Goal: Information Seeking & Learning: Learn about a topic

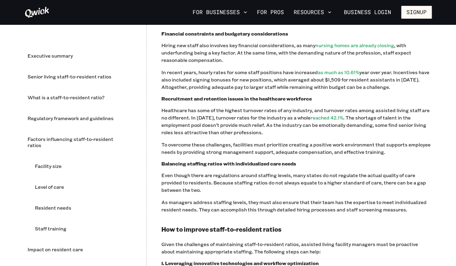
scroll to position [546, 0]
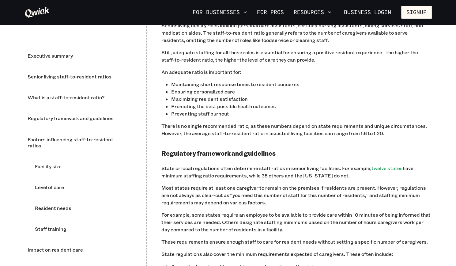
click at [290, 99] on p "Maximizing resident satisfaction" at bounding box center [301, 98] width 260 height 7
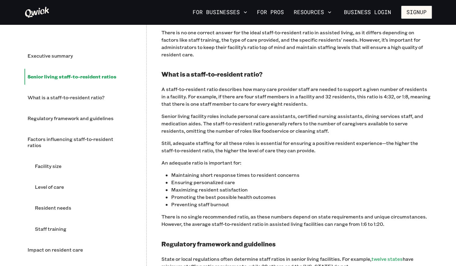
scroll to position [516, 0]
